Goal: Transaction & Acquisition: Purchase product/service

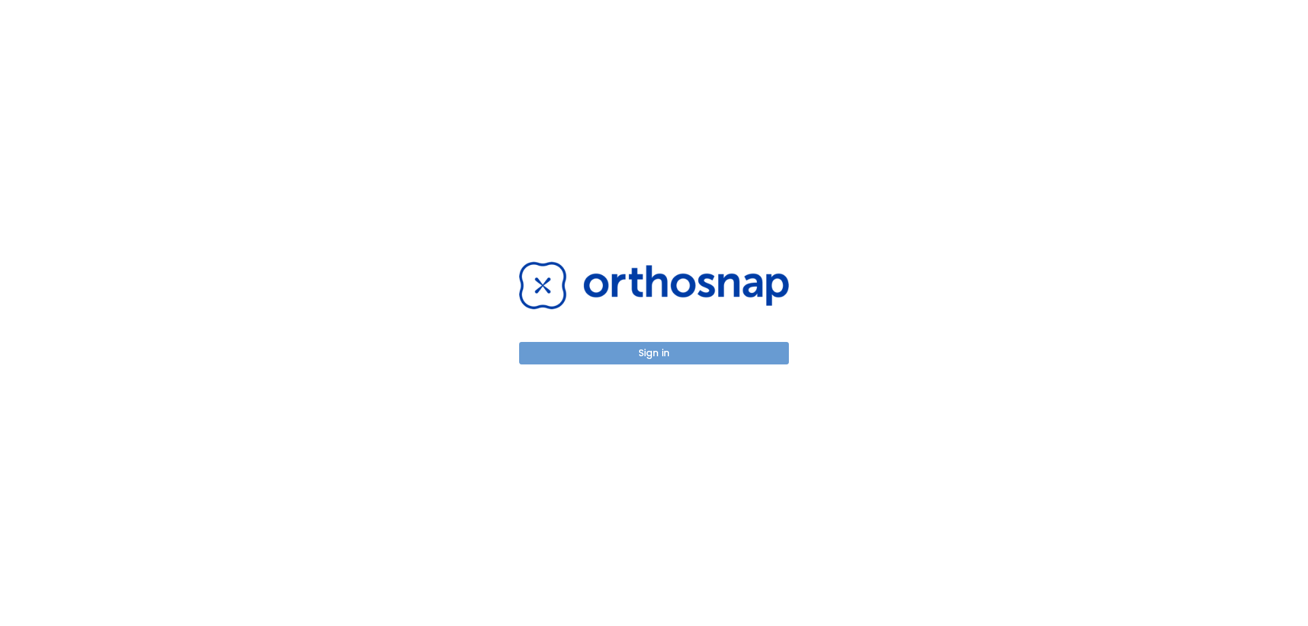
click at [687, 359] on button "Sign in" at bounding box center [654, 353] width 270 height 22
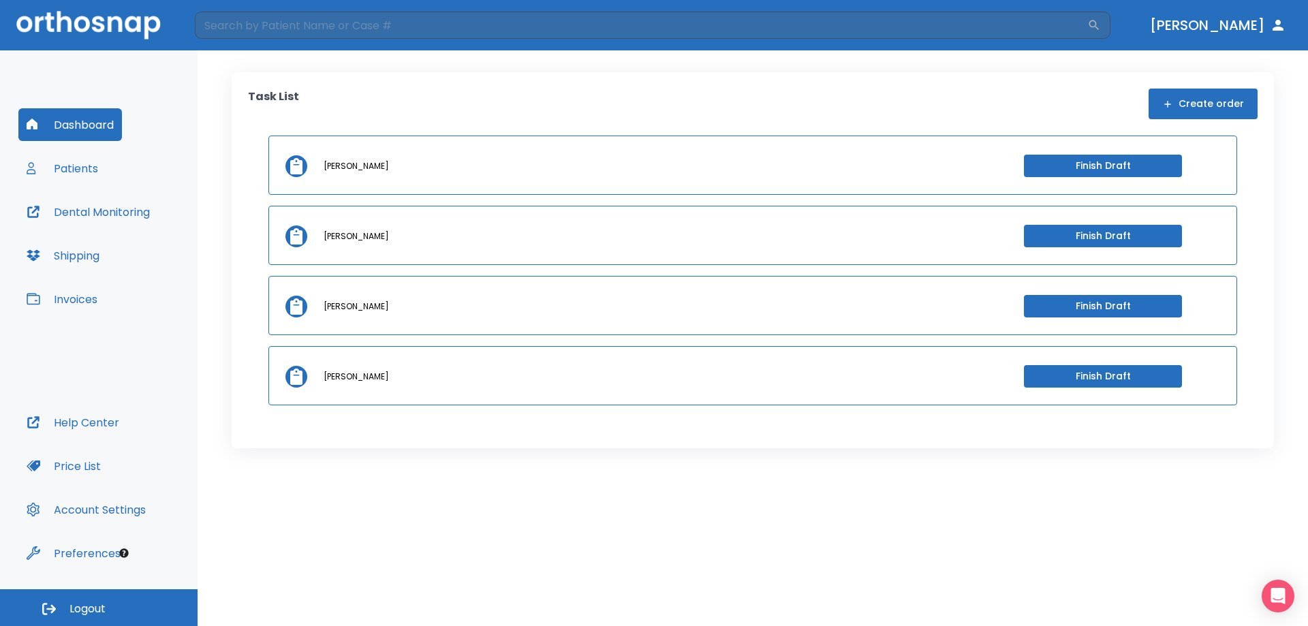
click at [296, 166] on icon at bounding box center [296, 166] width 12 height 16
click at [1151, 172] on button "Finish Draft" at bounding box center [1103, 166] width 158 height 22
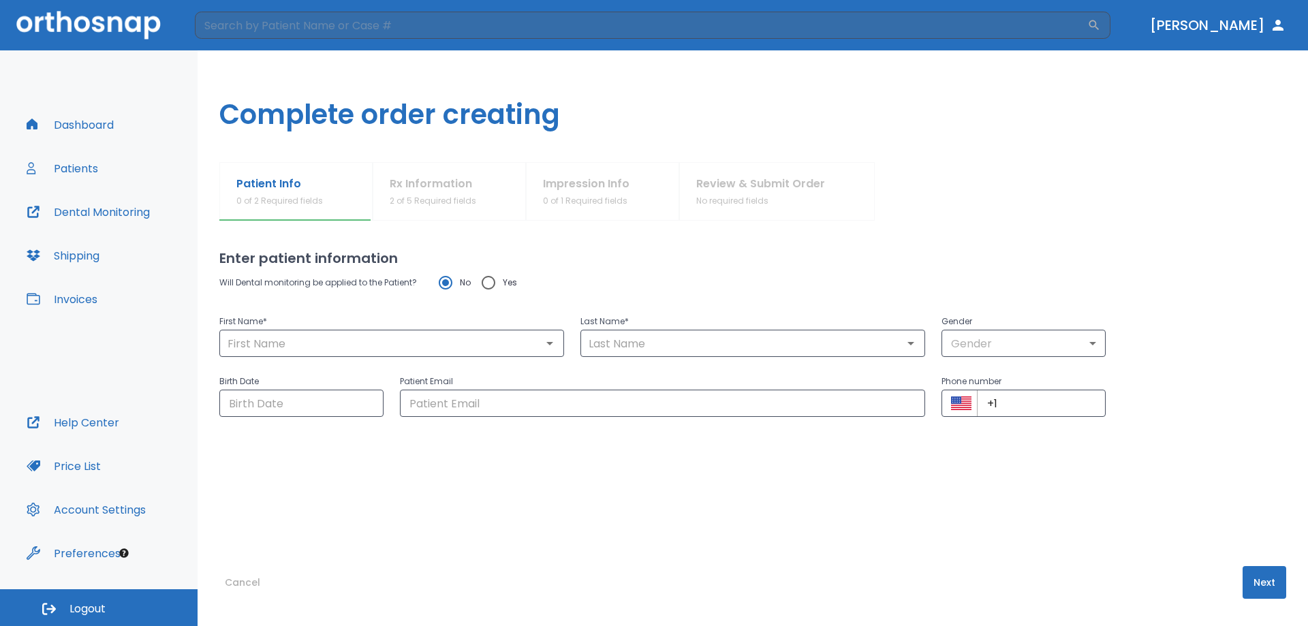
type input "[PERSON_NAME]"
type input "laisola"
type input "0"
type input "[DATE]"
type input "[EMAIL_ADDRESS][DOMAIN_NAME]"
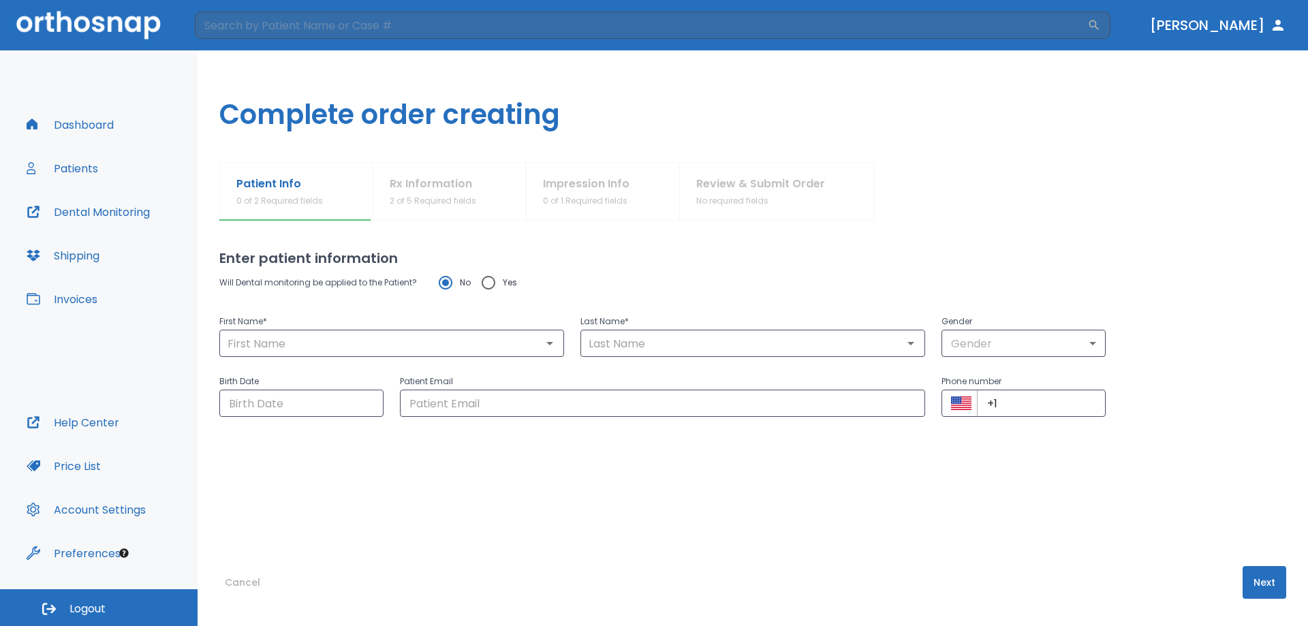
type input "[PHONE_NUMBER]"
radio input "false"
radio input "true"
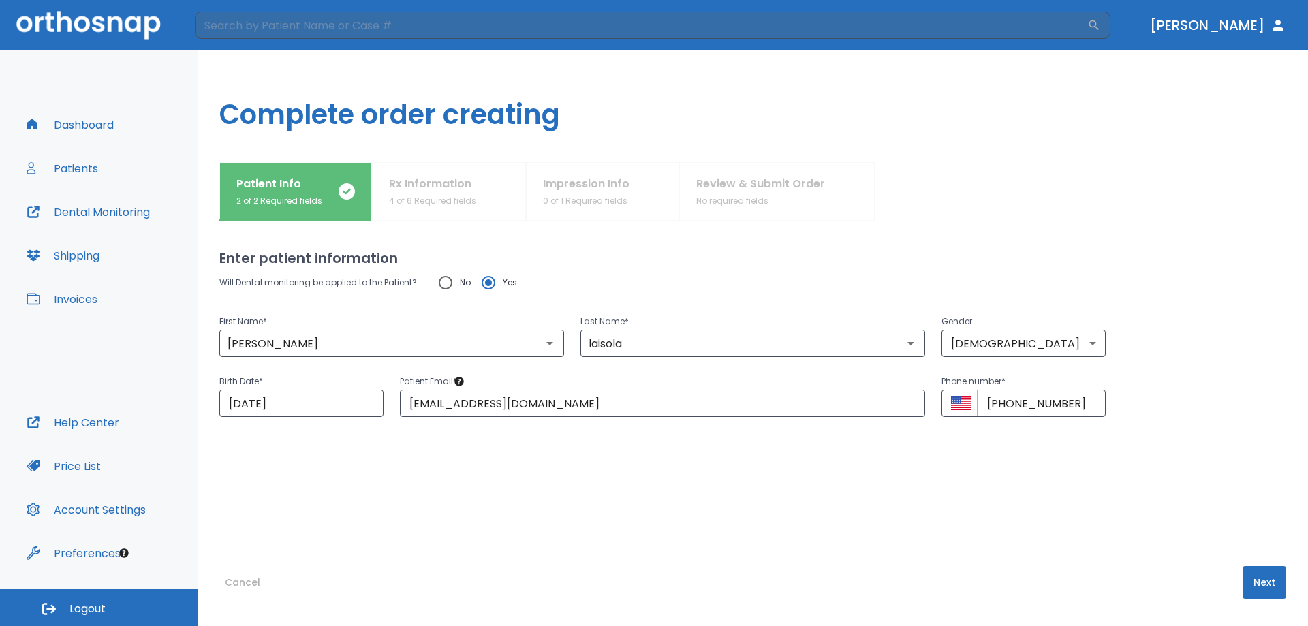
click at [91, 291] on button "Invoices" at bounding box center [61, 299] width 87 height 33
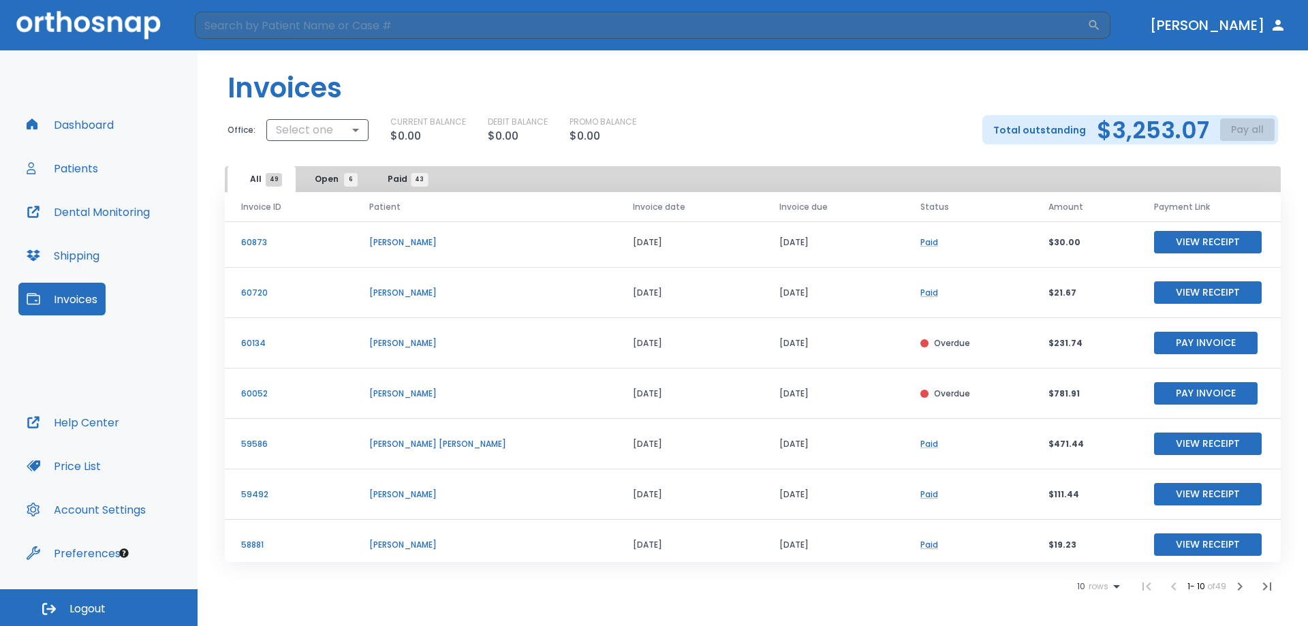
scroll to position [164, 0]
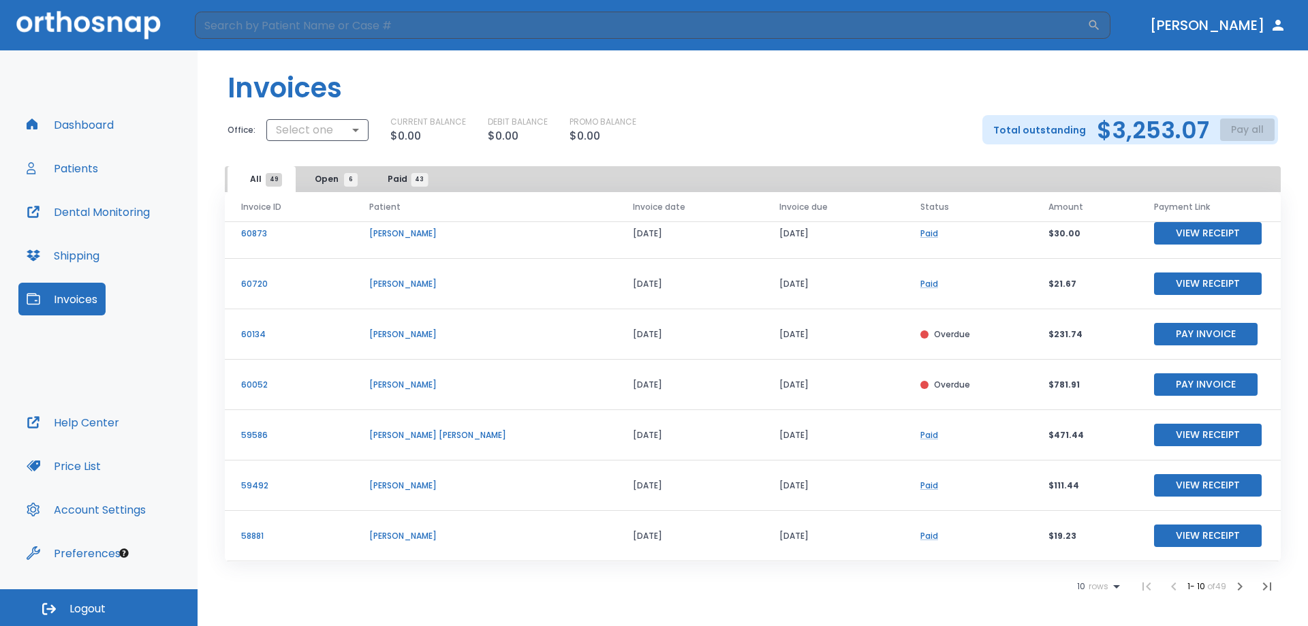
click at [1241, 586] on icon "button" at bounding box center [1240, 586] width 5 height 8
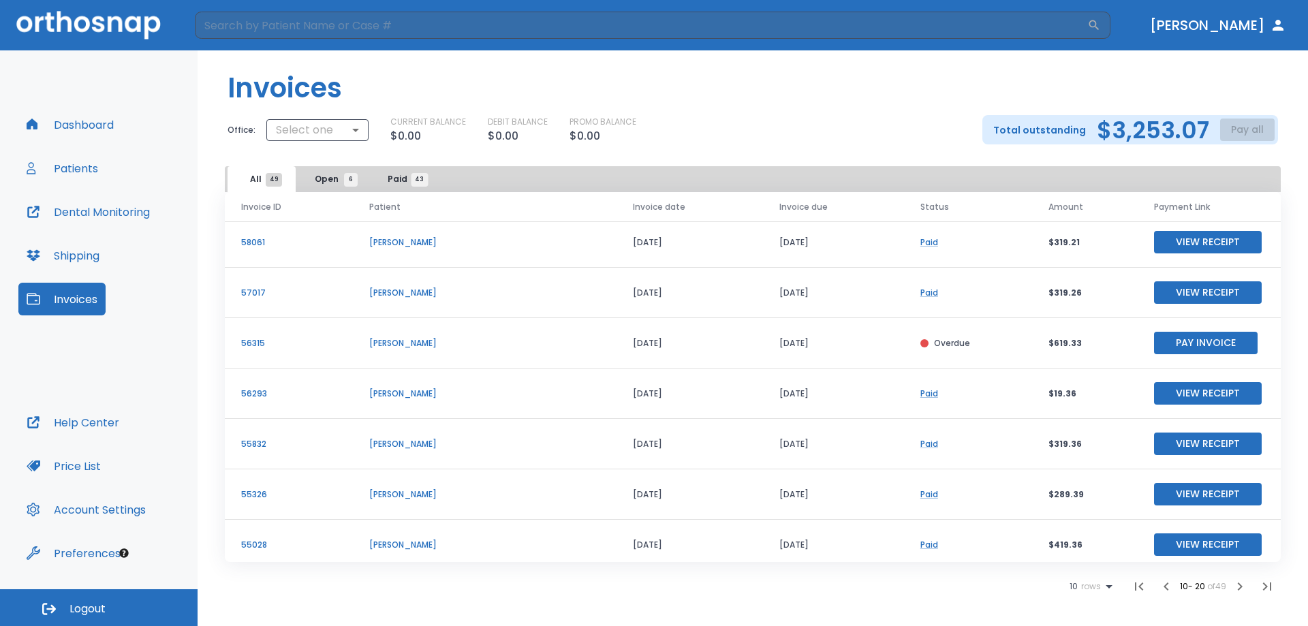
scroll to position [164, 0]
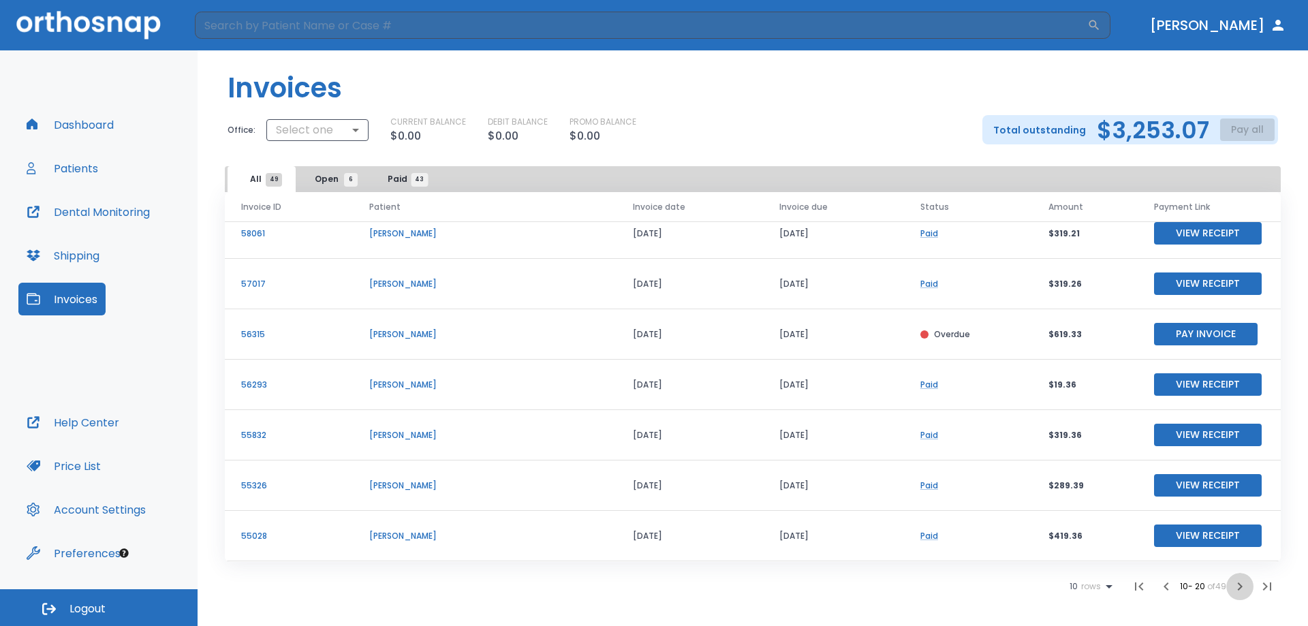
click at [1240, 590] on icon "button" at bounding box center [1239, 586] width 16 height 16
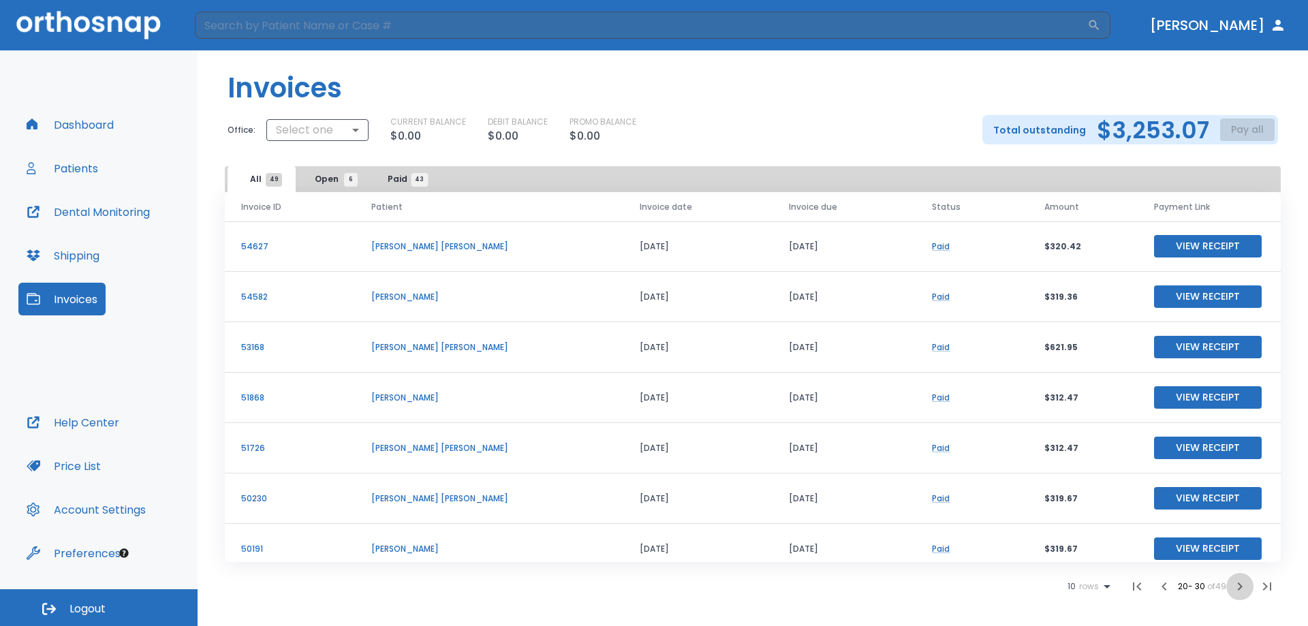
click at [1238, 585] on icon "button" at bounding box center [1239, 586] width 16 height 16
click at [1167, 592] on icon "button" at bounding box center [1163, 586] width 16 height 16
click at [1152, 591] on button "button" at bounding box center [1163, 586] width 27 height 27
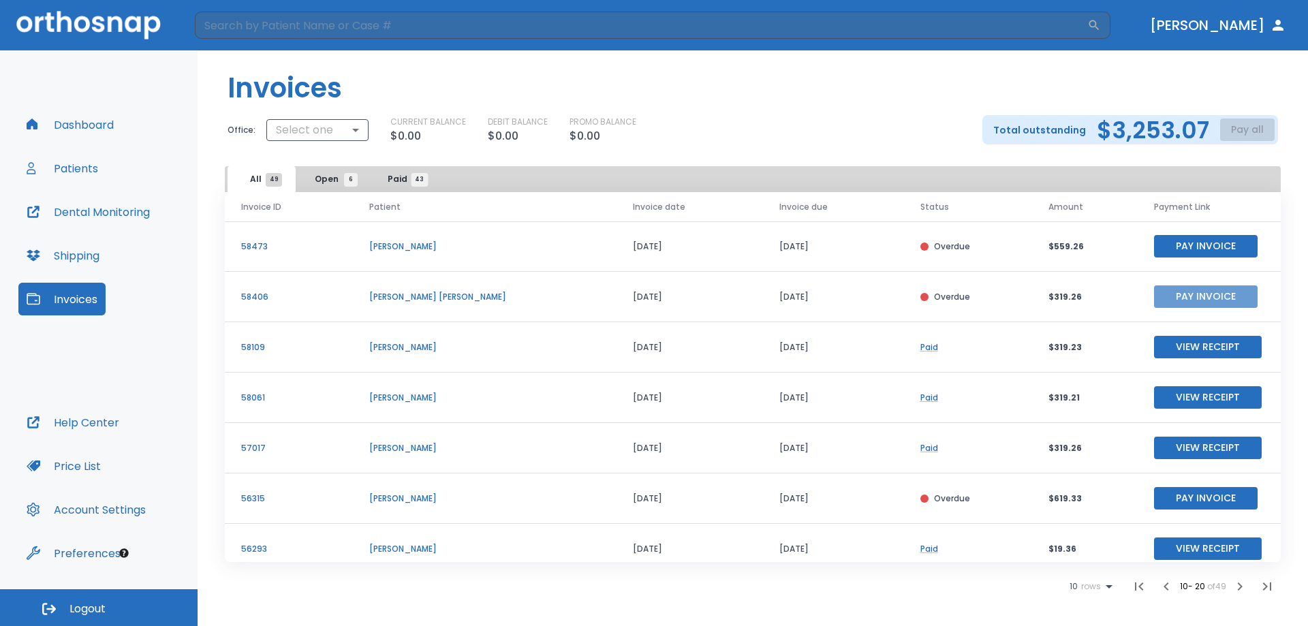
click at [1193, 301] on button "Pay Invoice" at bounding box center [1206, 296] width 104 height 22
